Goal: Check status: Check status

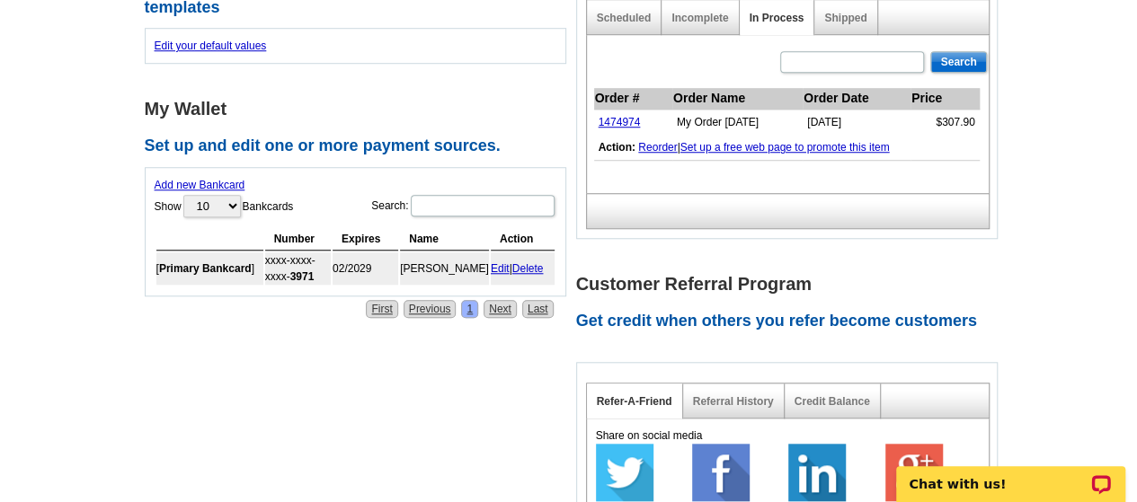
scroll to position [539, 0]
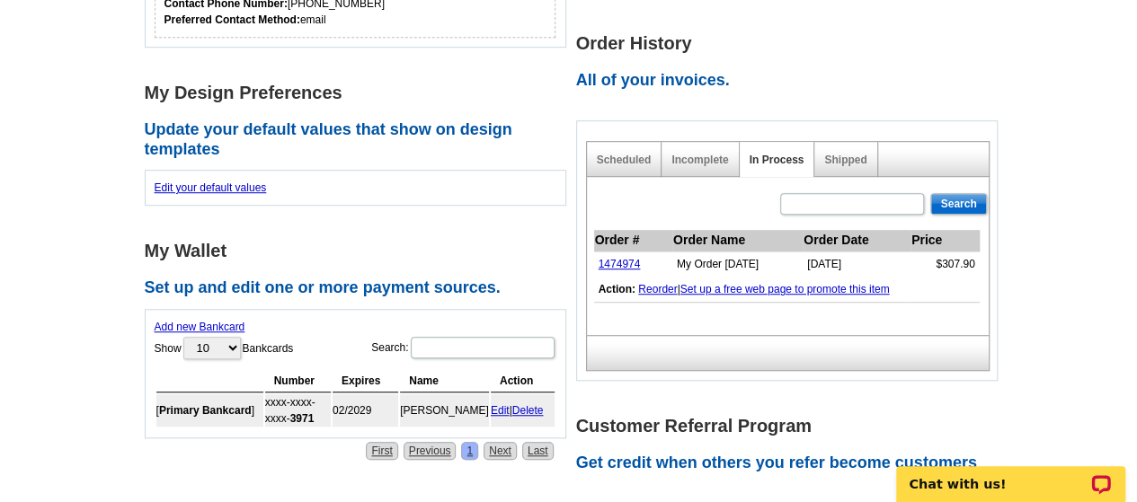
click at [625, 161] on link "Scheduled" at bounding box center [624, 160] width 55 height 13
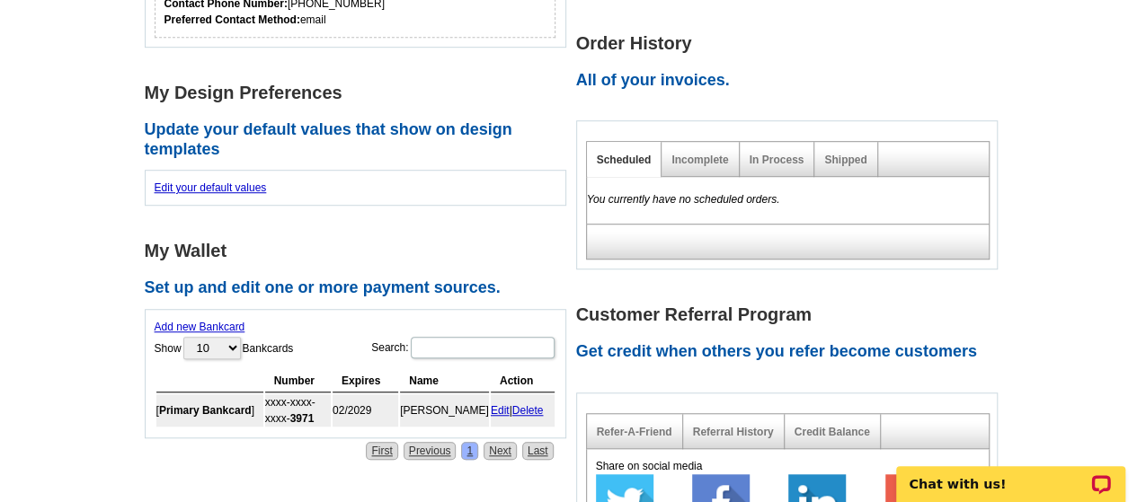
click at [698, 166] on div "Incomplete" at bounding box center [700, 159] width 77 height 35
click at [767, 168] on div "In Process" at bounding box center [778, 159] width 76 height 35
click at [771, 160] on link "In Process" at bounding box center [777, 160] width 55 height 13
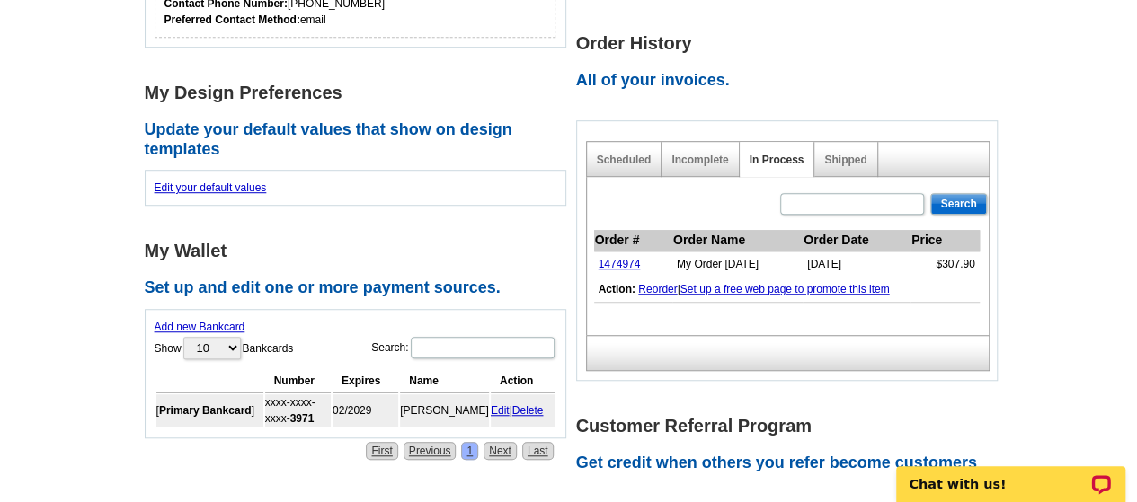
click at [632, 258] on link "1474974" at bounding box center [620, 264] width 42 height 13
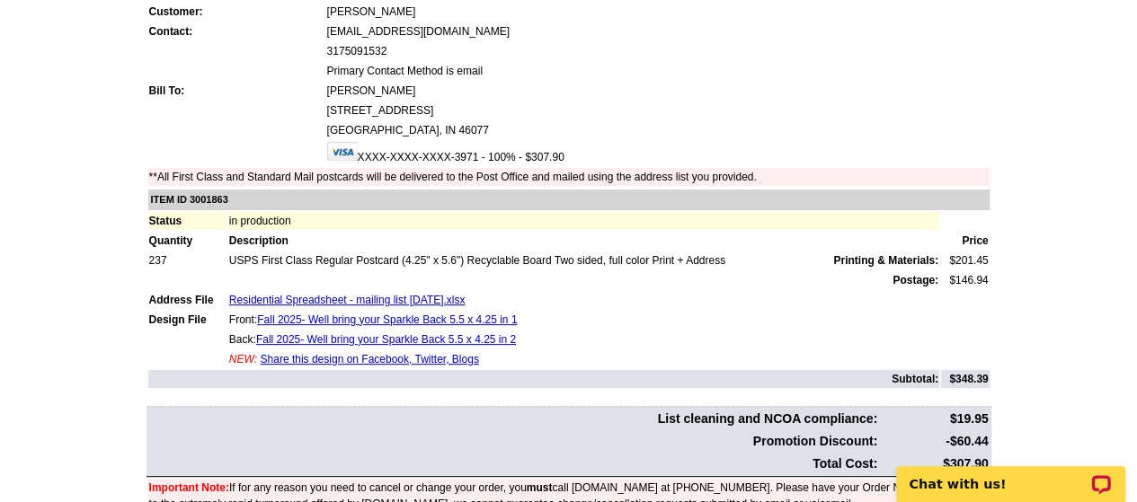
scroll to position [270, 0]
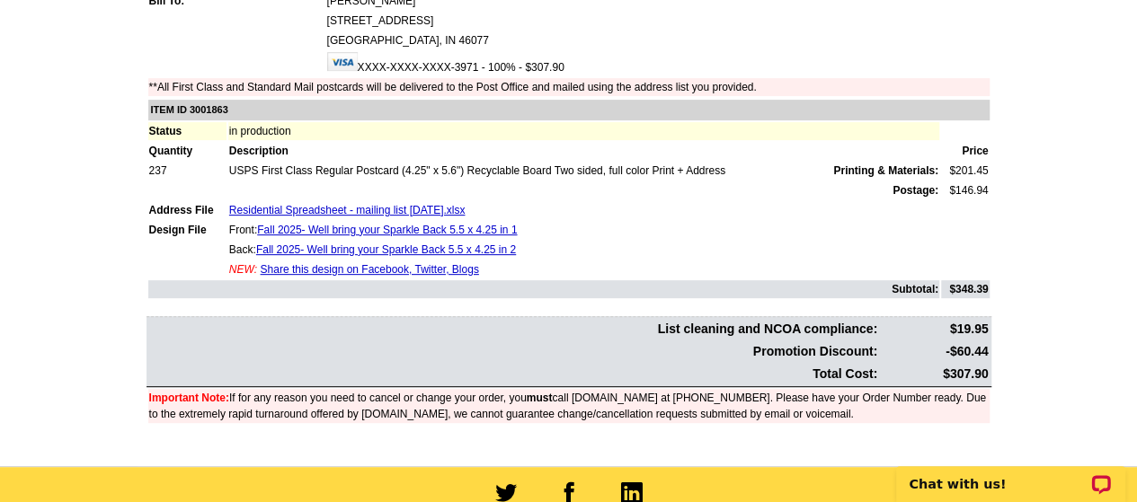
click at [1091, 290] on main "Order Number: 1474974 Download Invoice | Print Invoice Order Name My Order [DAT…" at bounding box center [568, 158] width 1137 height 617
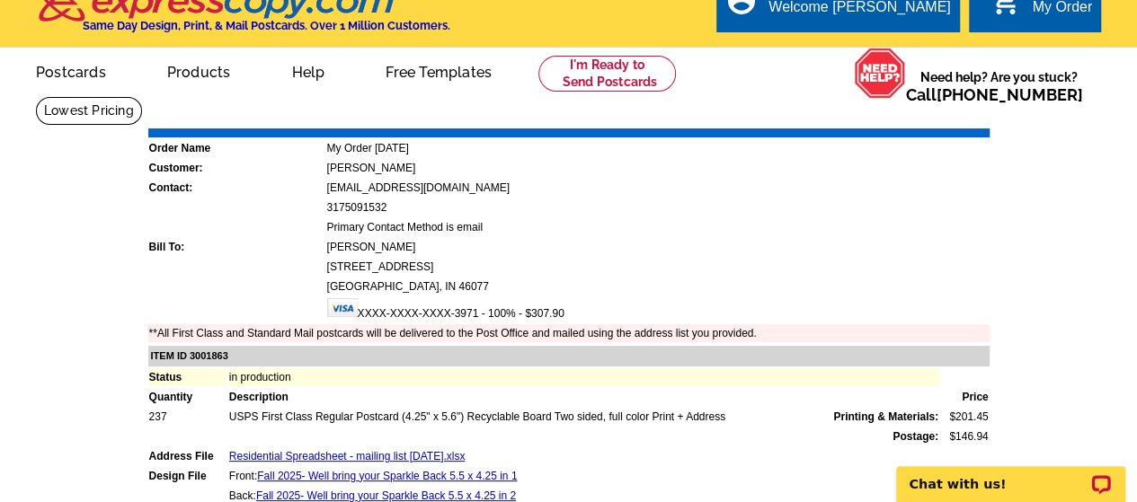
scroll to position [0, 0]
